Goal: Transaction & Acquisition: Book appointment/travel/reservation

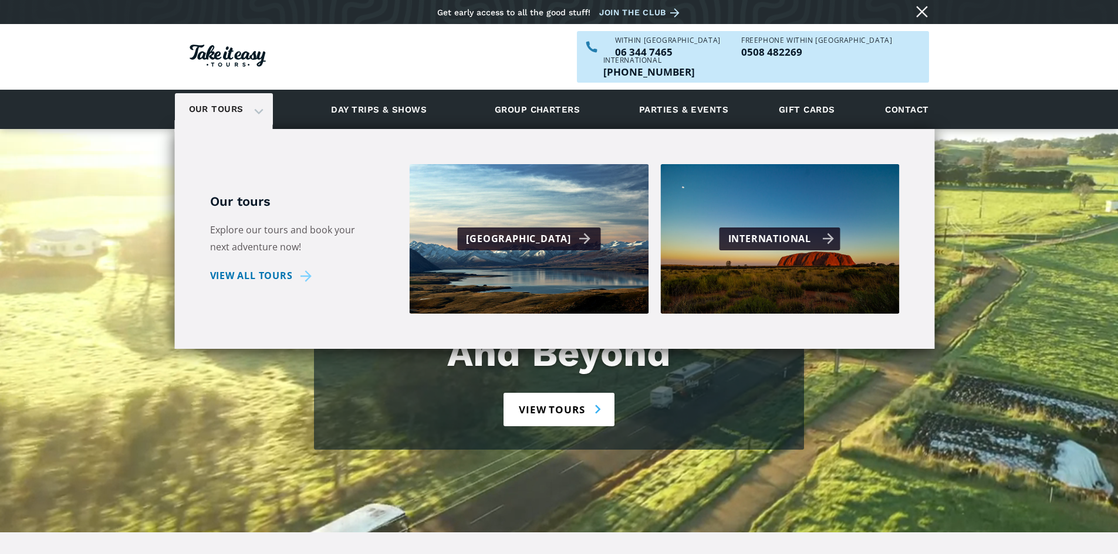
click at [744, 206] on div "International" at bounding box center [779, 239] width 239 height 150
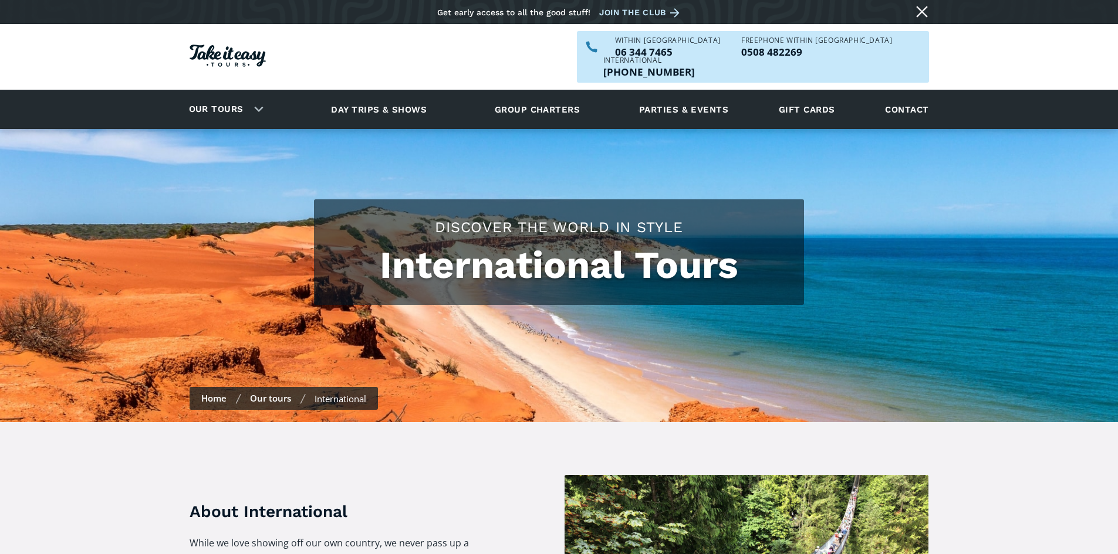
checkbox input "true"
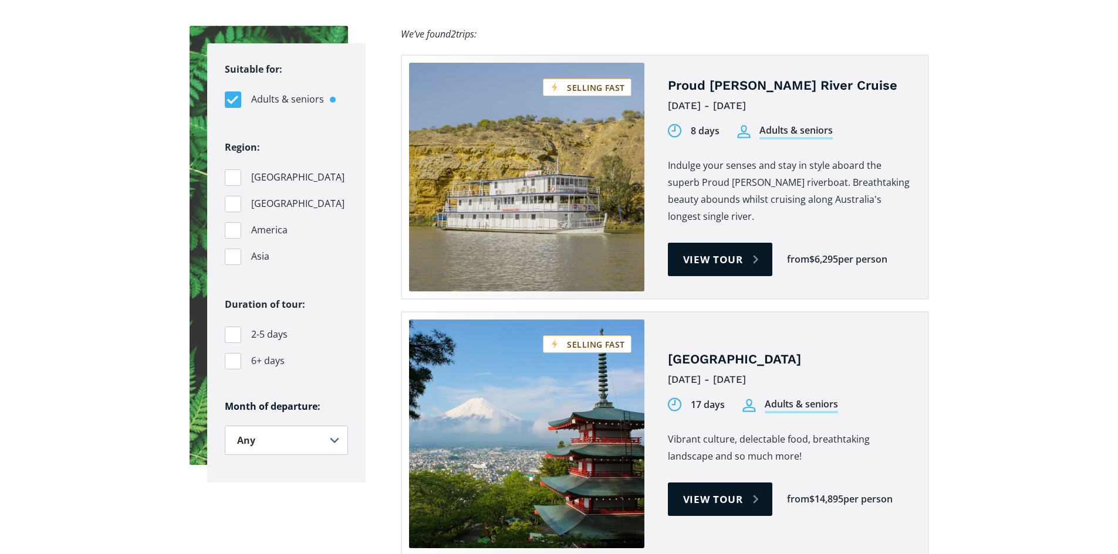
scroll to position [763, 0]
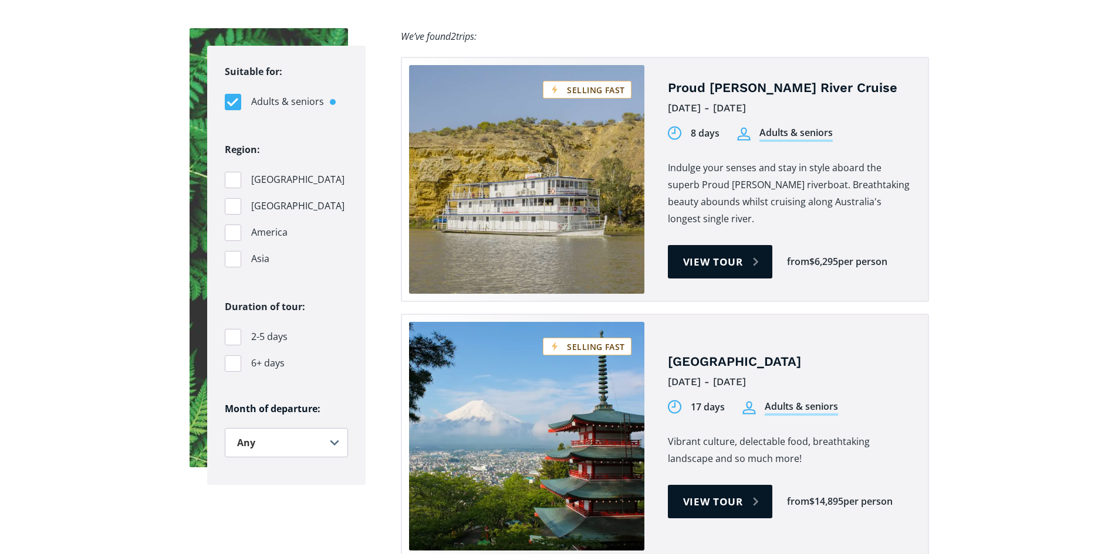
click at [246, 251] on label "Asia" at bounding box center [286, 259] width 123 height 16
click at [232, 255] on input "Asia" at bounding box center [229, 259] width 8 height 8
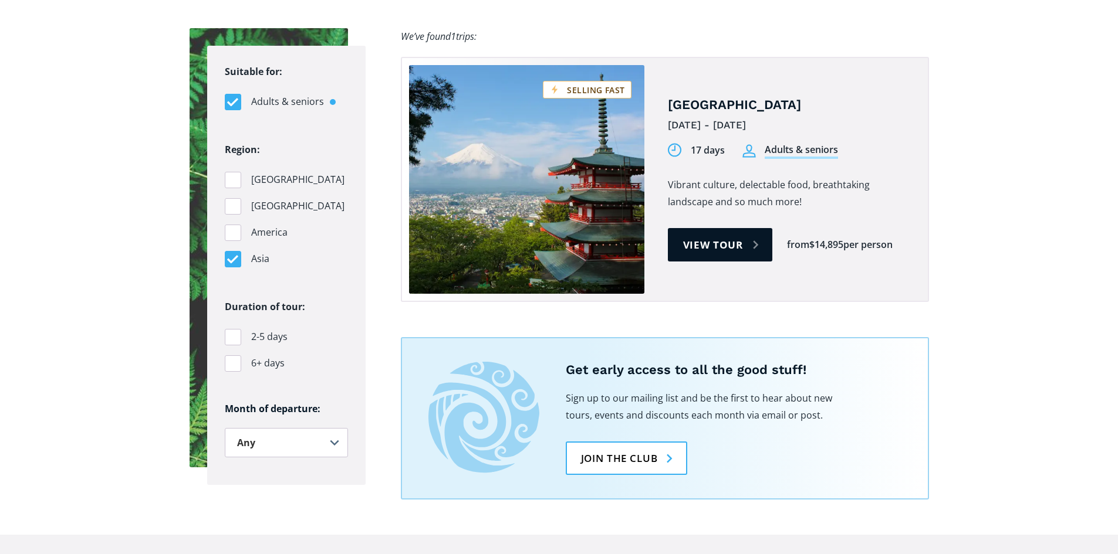
click at [238, 251] on div "Filters" at bounding box center [233, 259] width 16 height 16
click at [232, 255] on input "Asia" at bounding box center [229, 259] width 8 height 8
checkbox input "false"
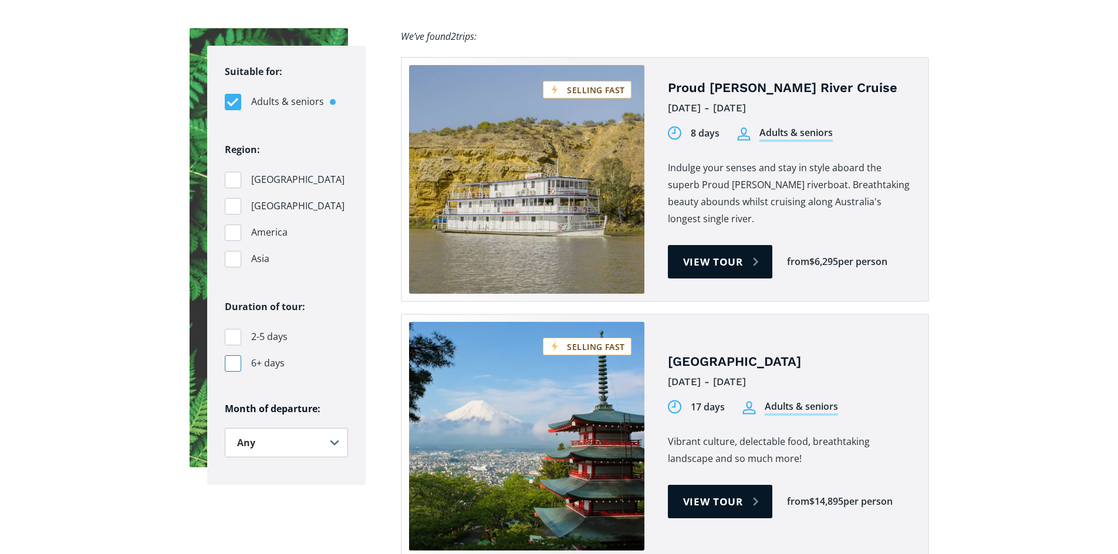
click at [238, 356] on div "Filters" at bounding box center [233, 364] width 16 height 16
click at [232, 360] on input "6+ days" at bounding box center [229, 364] width 8 height 8
checkbox input "true"
click at [285, 428] on select "Any January February March April May June July August September October Novembe…" at bounding box center [286, 442] width 123 height 29
click at [165, 431] on section "Suitable for: Adults & seniors Students Region: Australia Pacific Islands Ameri…" at bounding box center [559, 393] width 1118 height 800
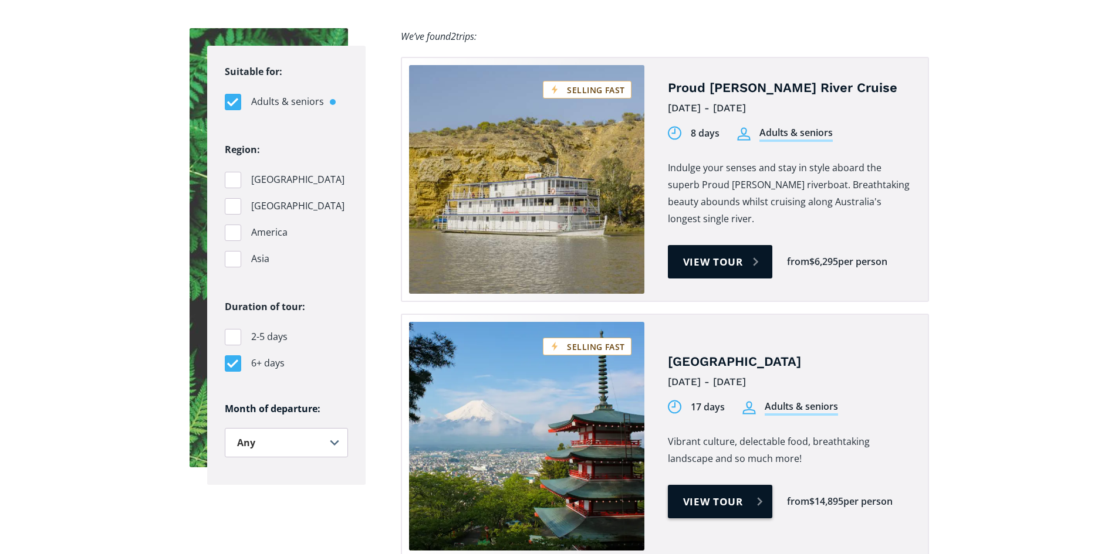
click at [716, 485] on link "View tour" at bounding box center [720, 501] width 105 height 33
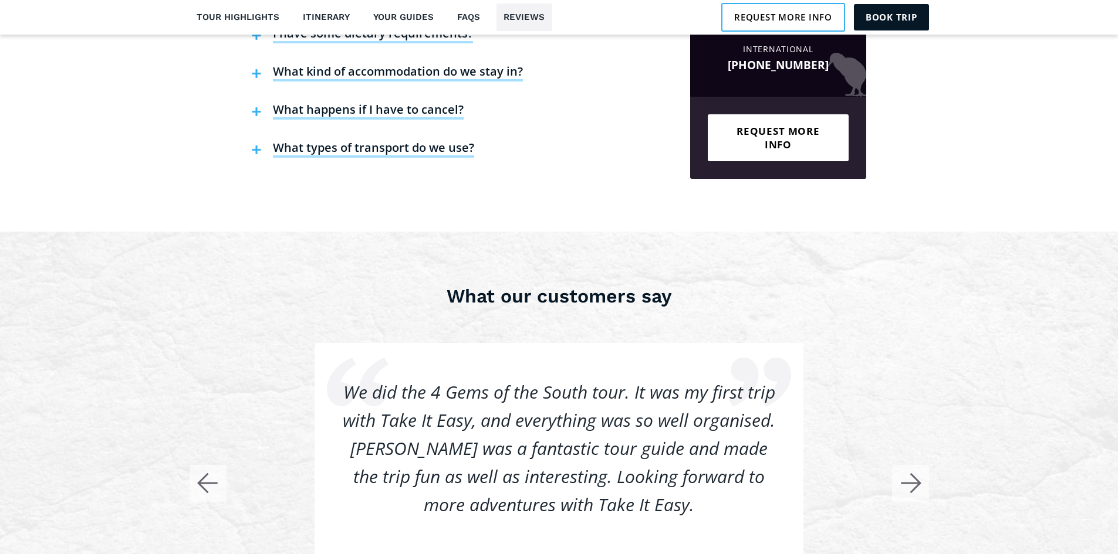
scroll to position [2992, 0]
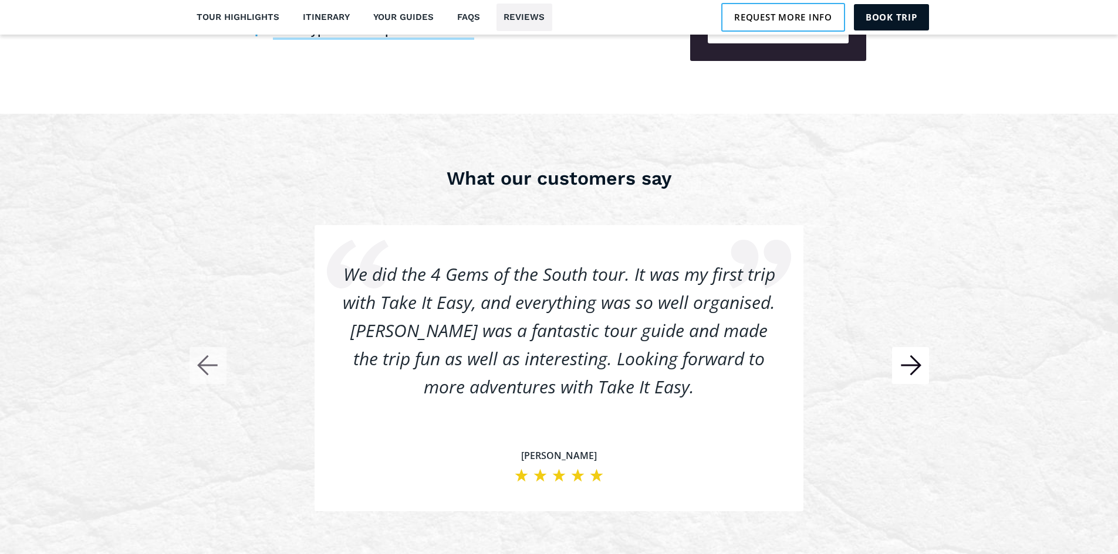
click at [917, 356] on icon "button" at bounding box center [914, 365] width 9 height 19
